Goal: Transaction & Acquisition: Book appointment/travel/reservation

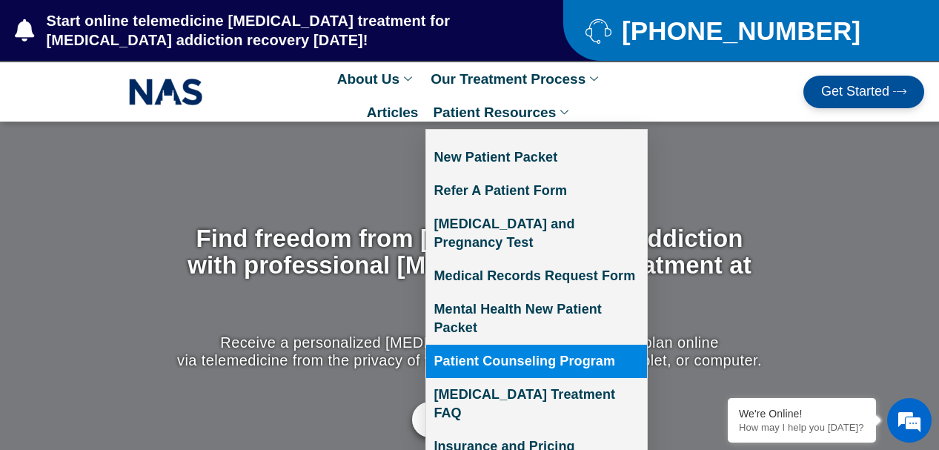
click at [507, 345] on link "Patient Counseling Program" at bounding box center [536, 361] width 221 height 33
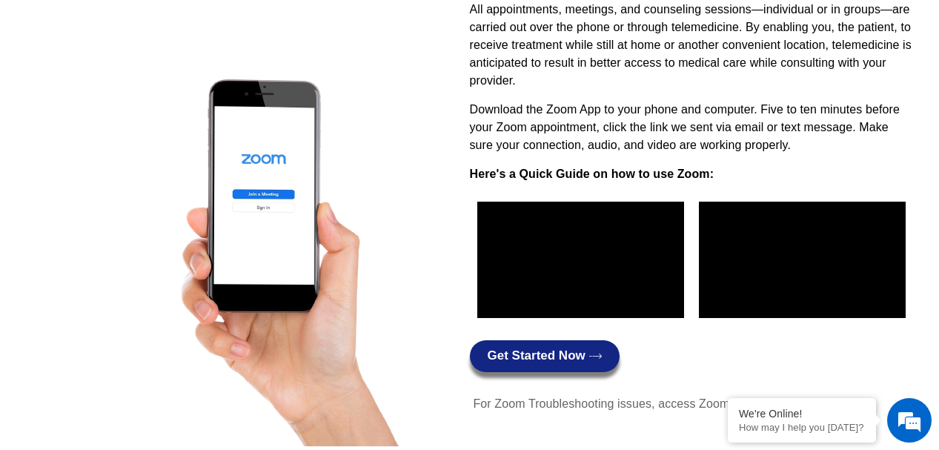
scroll to position [1482, 0]
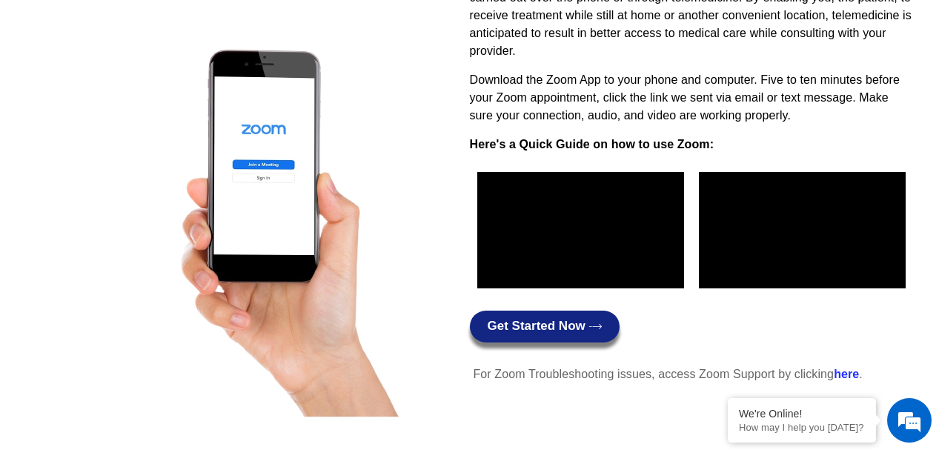
click at [845, 376] on strong "here" at bounding box center [845, 373] width 25 height 13
click at [586, 327] on span "Get Started Now" at bounding box center [544, 326] width 114 height 14
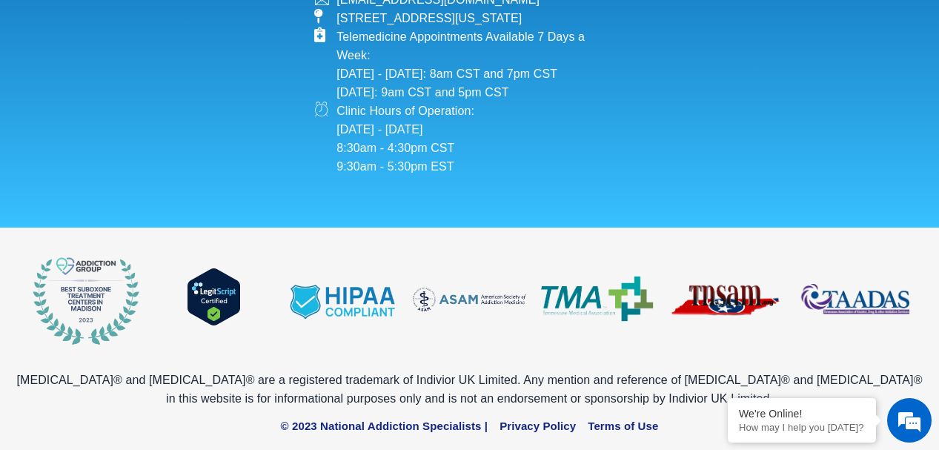
scroll to position [1900, 0]
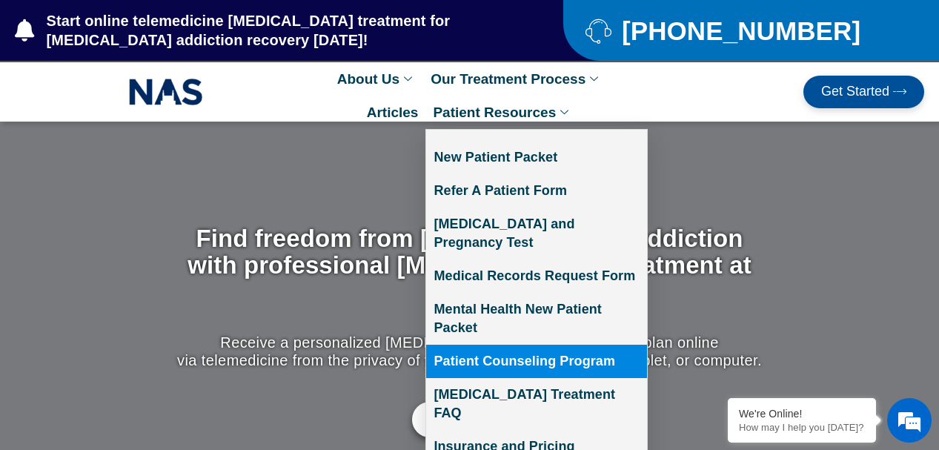
click at [499, 345] on link "Patient Counseling Program" at bounding box center [536, 361] width 221 height 33
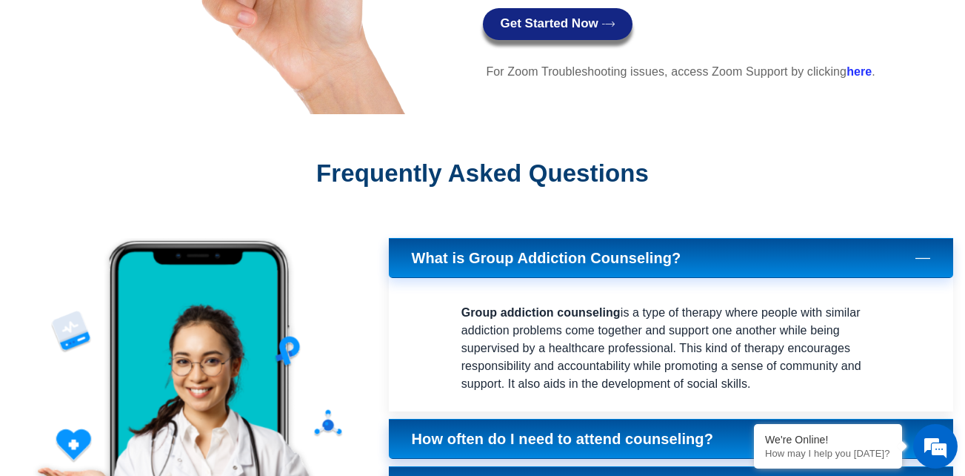
scroll to position [1778, 0]
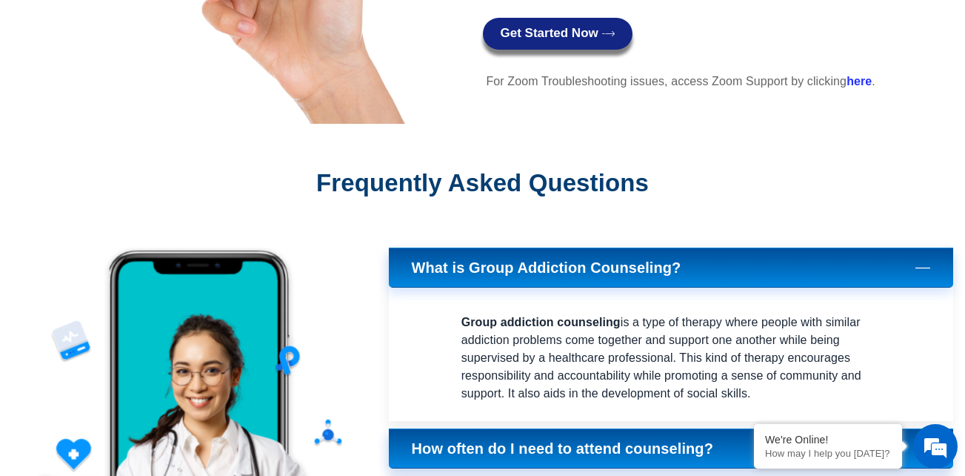
click at [867, 76] on strong "here" at bounding box center [859, 81] width 25 height 13
click at [554, 35] on span "Get Started Now" at bounding box center [550, 34] width 98 height 14
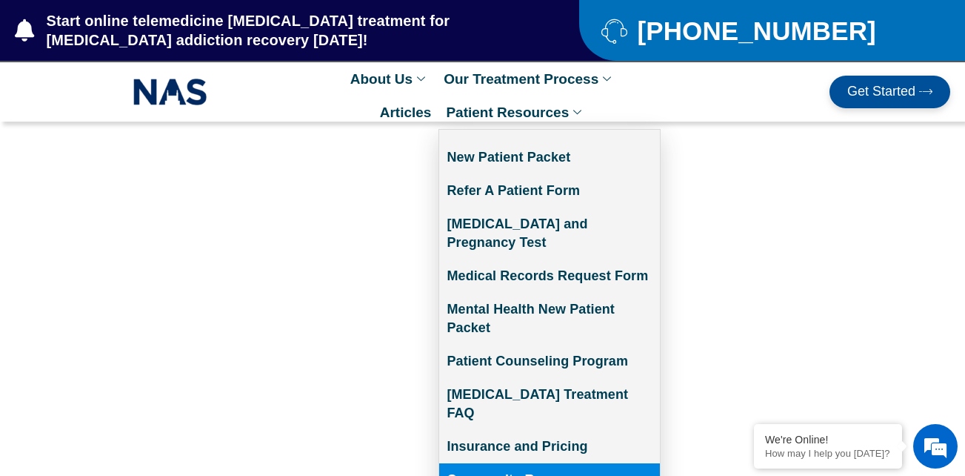
click at [510, 463] on link "Community Resources" at bounding box center [549, 479] width 221 height 33
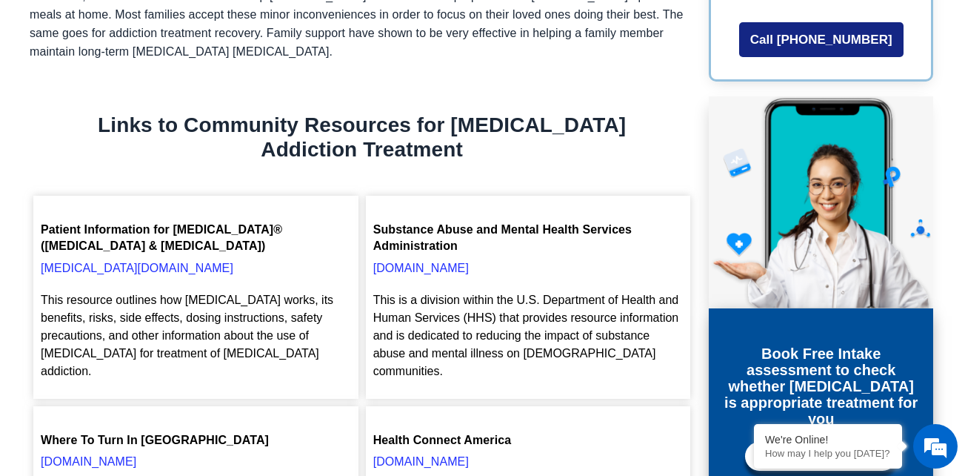
scroll to position [51, 0]
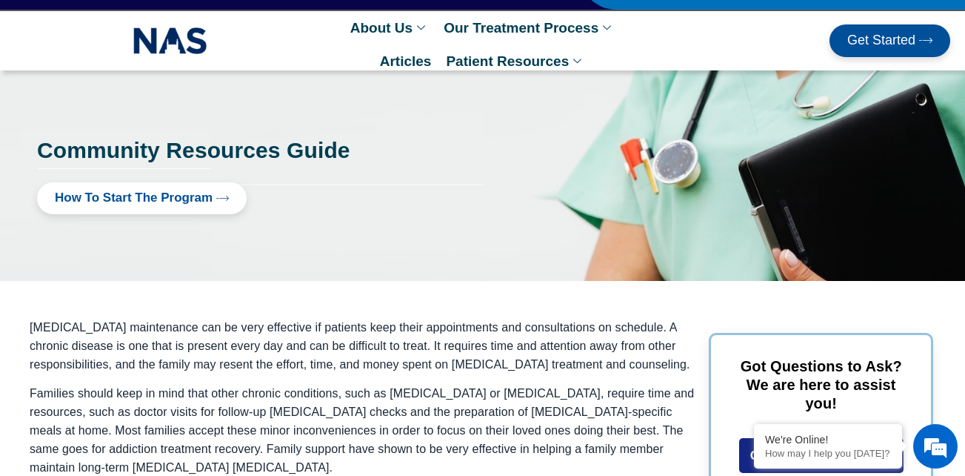
click at [834, 47] on link "Get Started" at bounding box center [890, 40] width 121 height 33
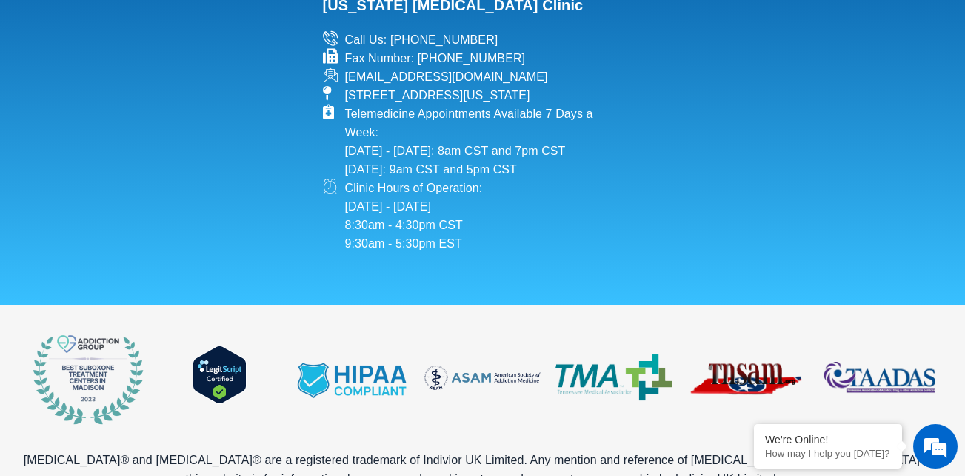
scroll to position [2250, 0]
